Goal: Navigation & Orientation: Find specific page/section

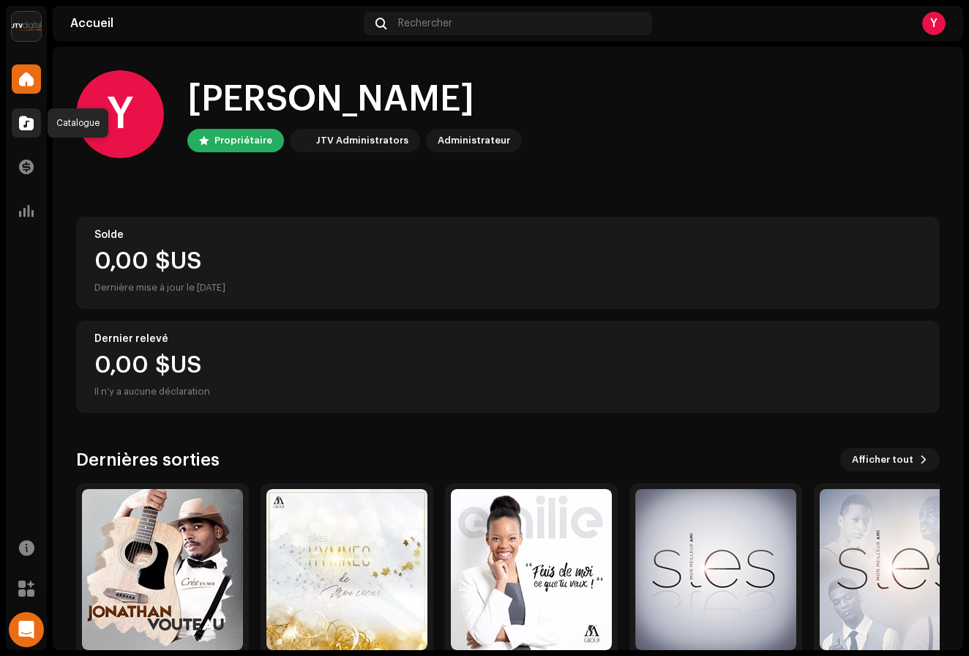
click at [29, 129] on span at bounding box center [26, 123] width 15 height 12
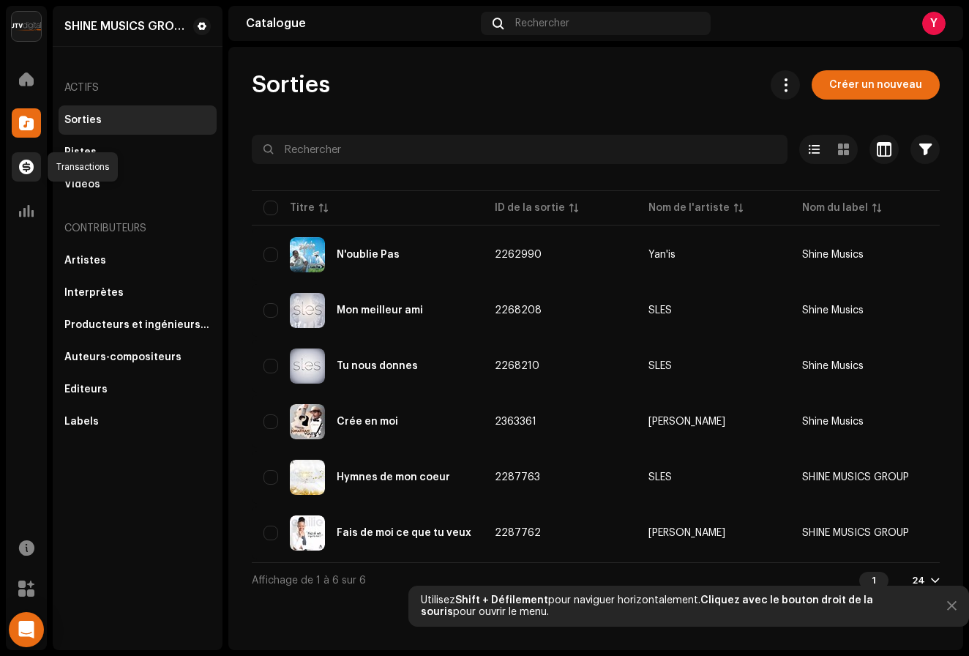
click at [30, 168] on span at bounding box center [26, 167] width 15 height 12
drag, startPoint x: 29, startPoint y: 169, endPoint x: 37, endPoint y: 210, distance: 41.8
click at [29, 168] on span at bounding box center [26, 167] width 15 height 12
click at [29, 217] on span at bounding box center [26, 211] width 15 height 12
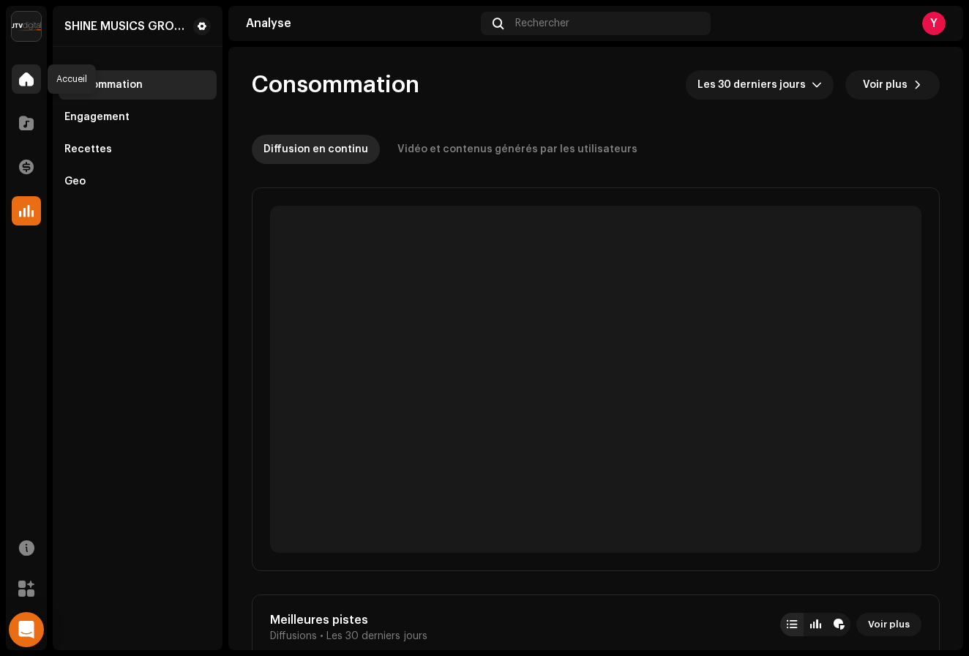
click at [31, 77] on span at bounding box center [26, 79] width 15 height 12
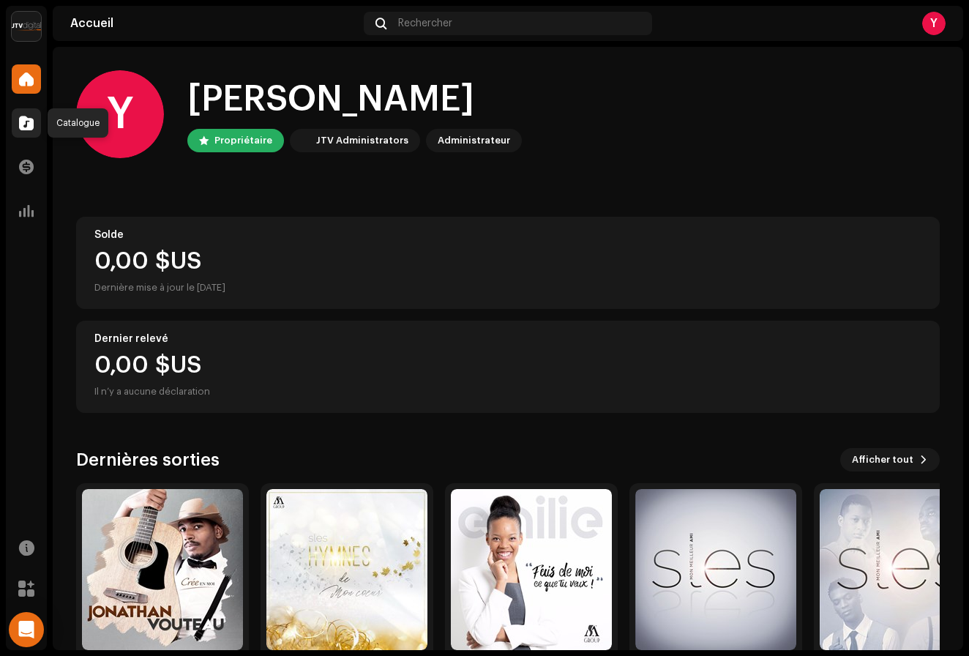
click at [23, 127] on span at bounding box center [26, 123] width 15 height 12
